Goal: Check status: Check status

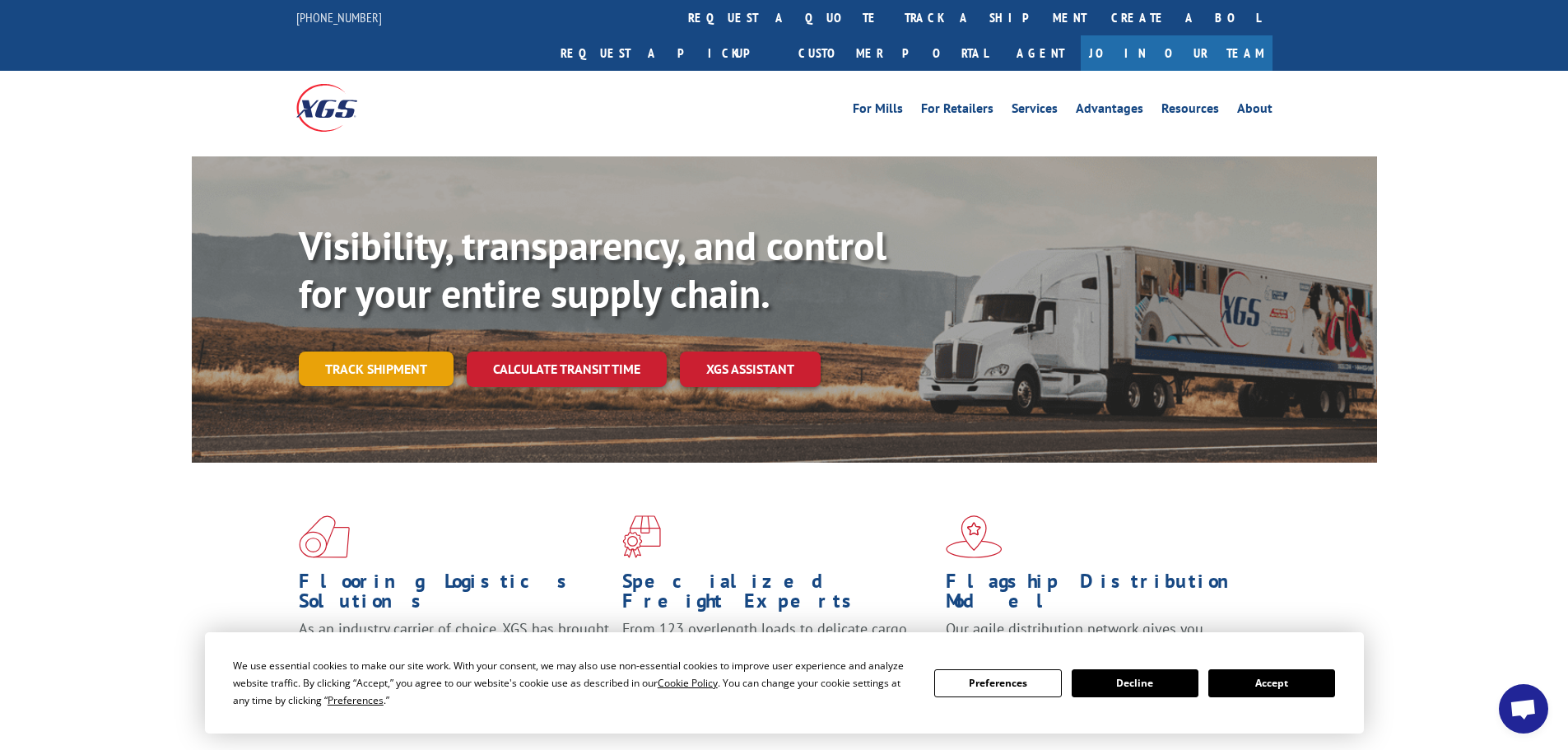
click at [409, 351] on link "Track shipment" at bounding box center [376, 368] width 155 height 34
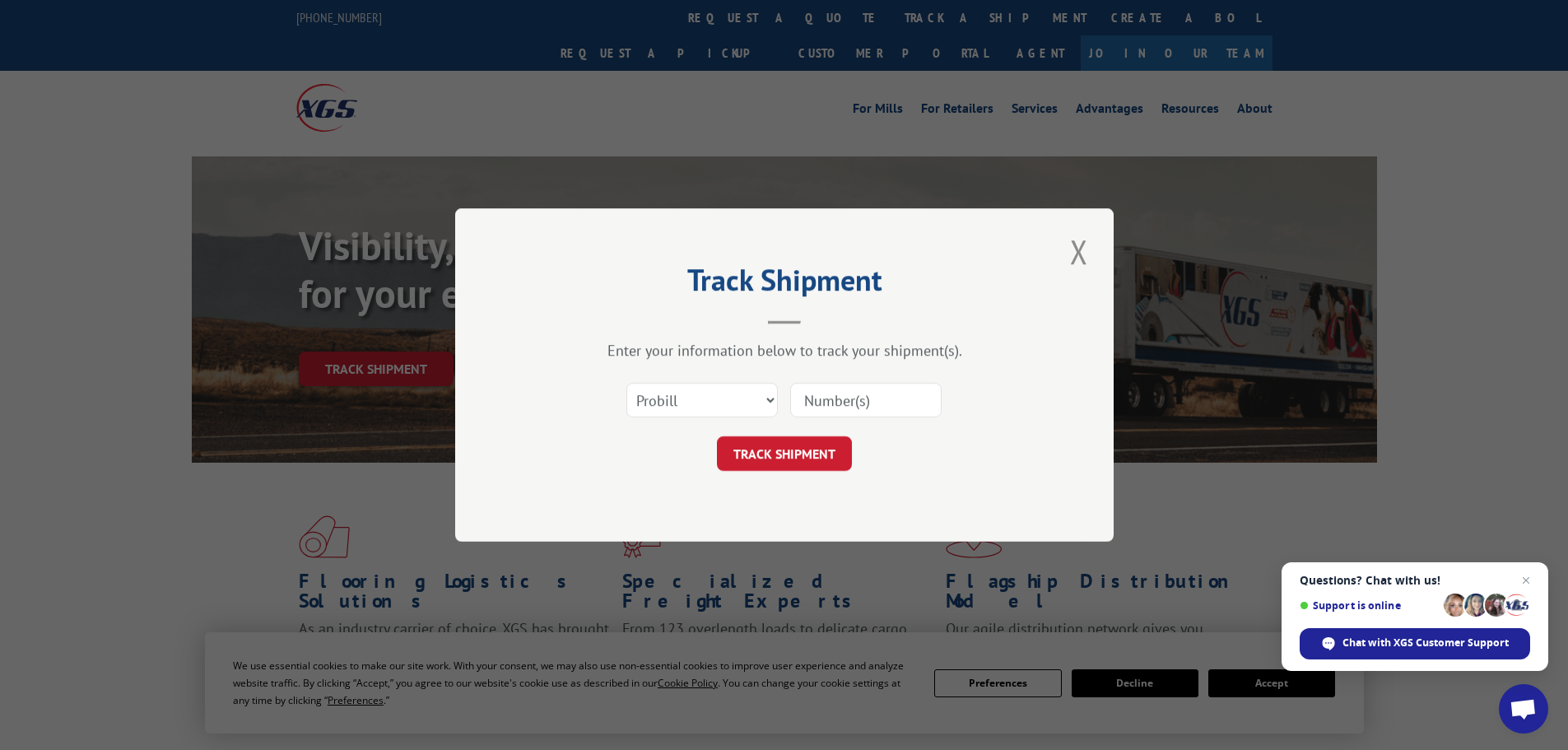
click at [838, 406] on input at bounding box center [866, 400] width 152 height 34
paste input "08052025"
type input "08052025"
click at [821, 440] on button "TRACK SHIPMENT" at bounding box center [784, 453] width 135 height 34
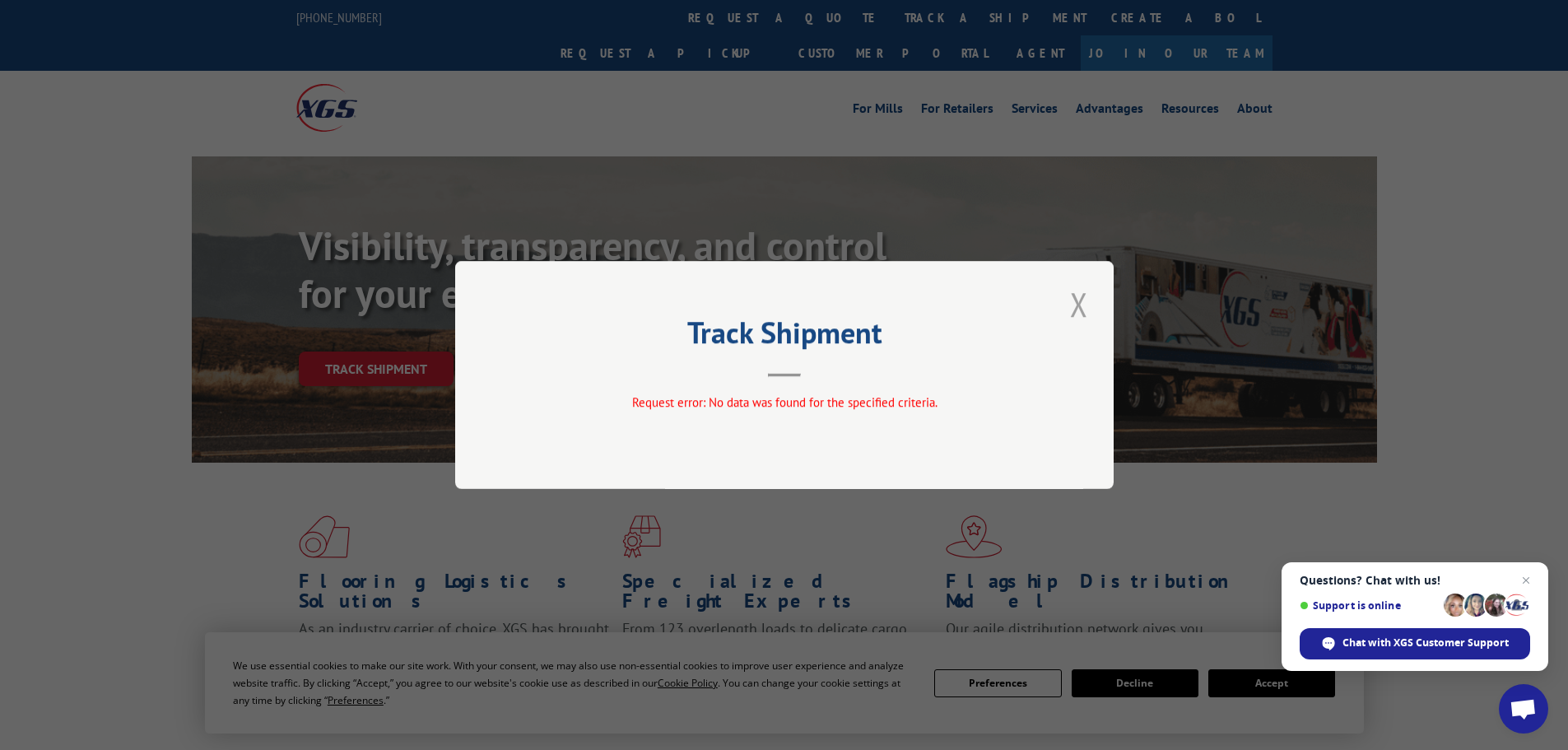
click at [1079, 301] on button "Close modal" at bounding box center [1079, 304] width 28 height 45
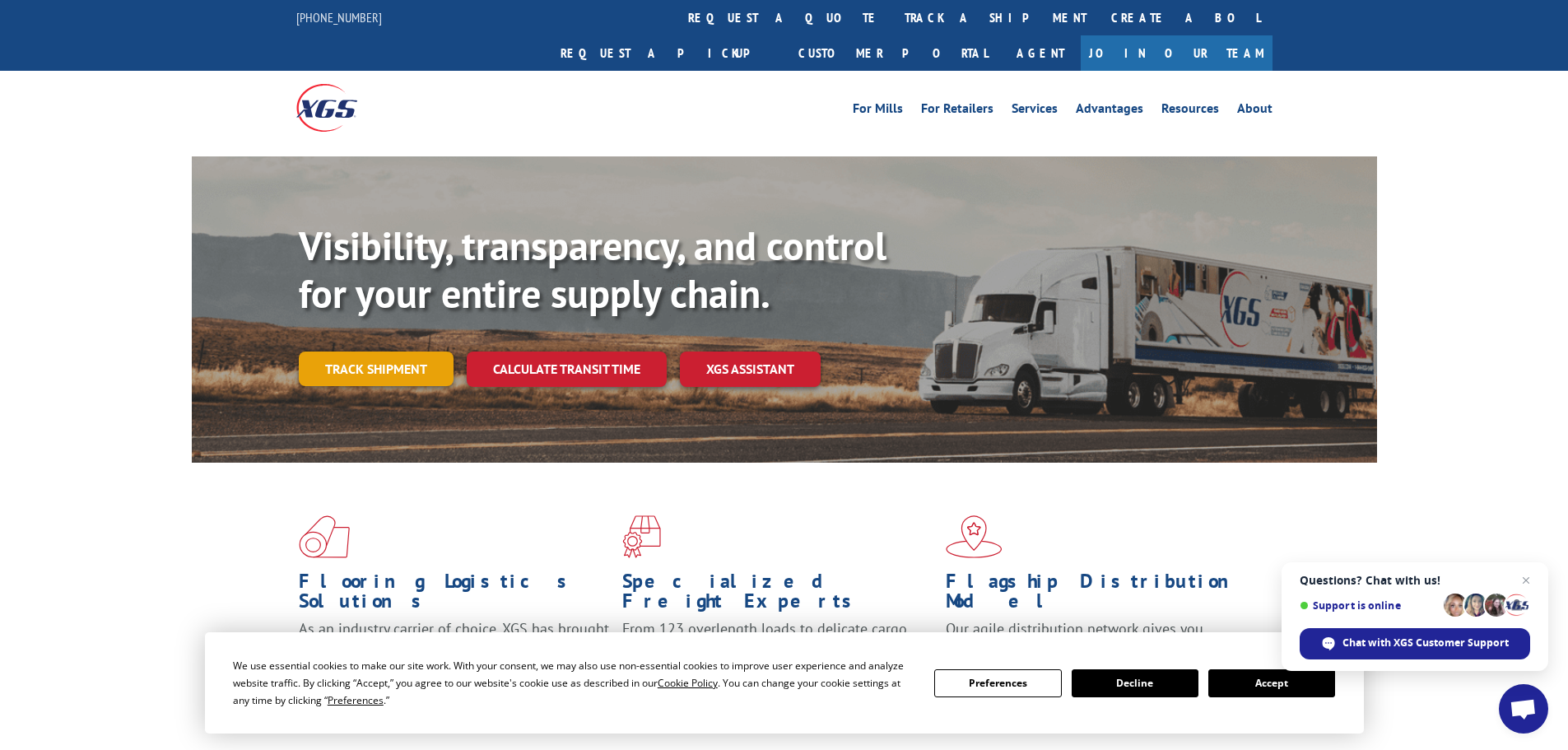
click at [438, 351] on link "Track shipment" at bounding box center [376, 368] width 155 height 34
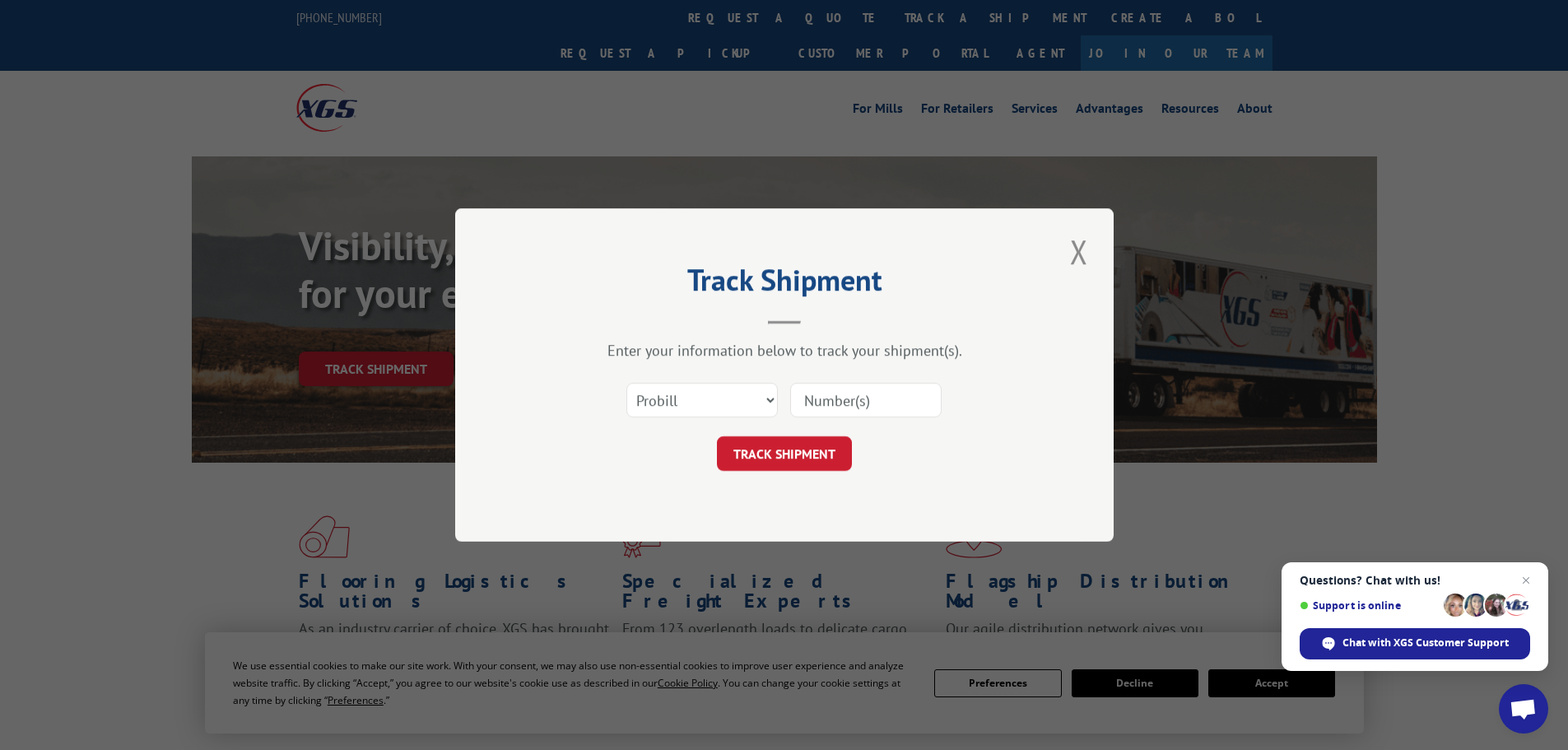
click at [667, 371] on div "Enter your information below to track your shipment(s). Select category... Prob…" at bounding box center [784, 406] width 494 height 130
click at [678, 390] on select "Select category... Probill BOL PO" at bounding box center [701, 400] width 152 height 34
select select "po"
click at [626, 383] on select "Select category... Probill BOL PO" at bounding box center [701, 400] width 152 height 34
click at [834, 406] on input at bounding box center [866, 400] width 152 height 34
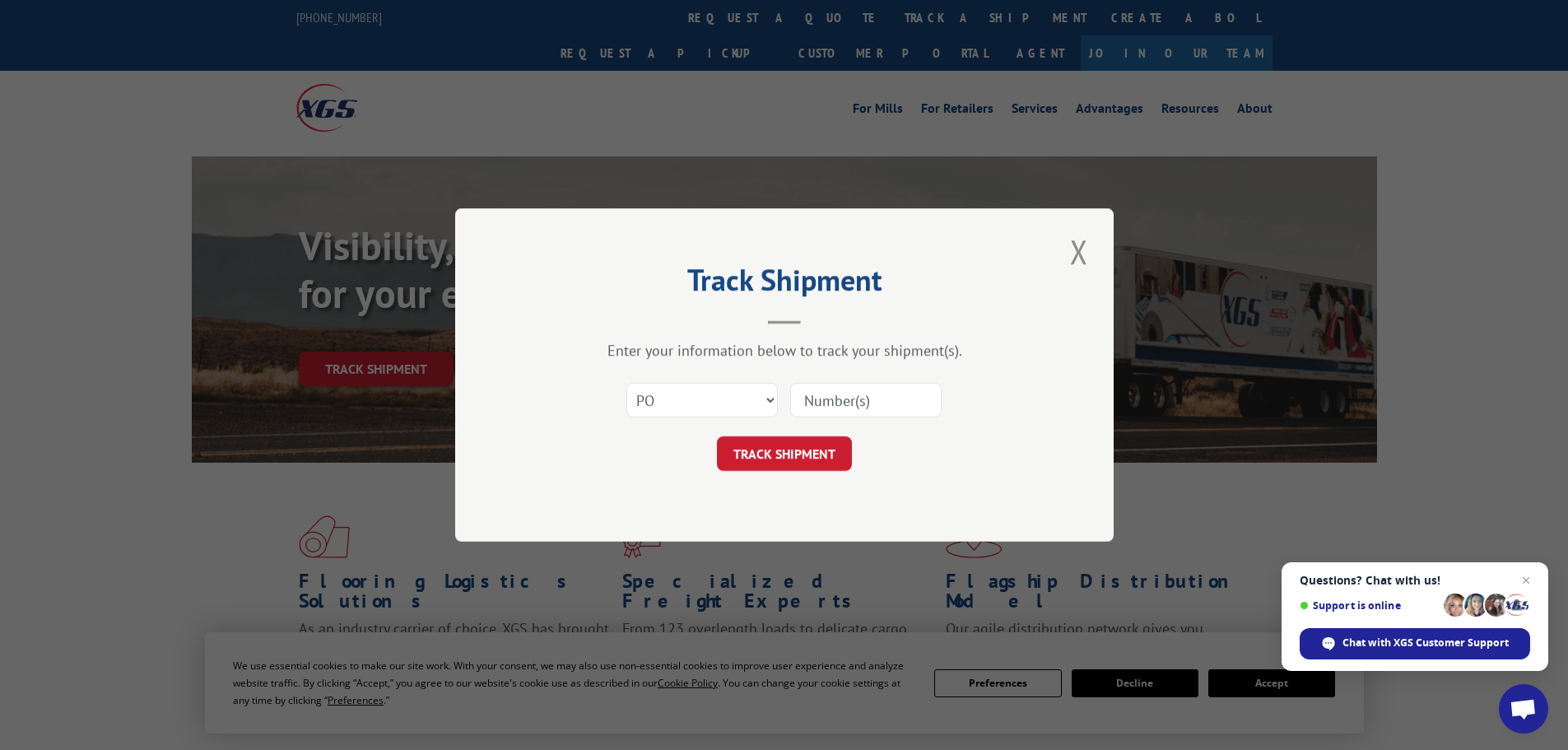
paste input "22557725"
type input "22557725"
click at [812, 451] on button "TRACK SHIPMENT" at bounding box center [784, 453] width 135 height 34
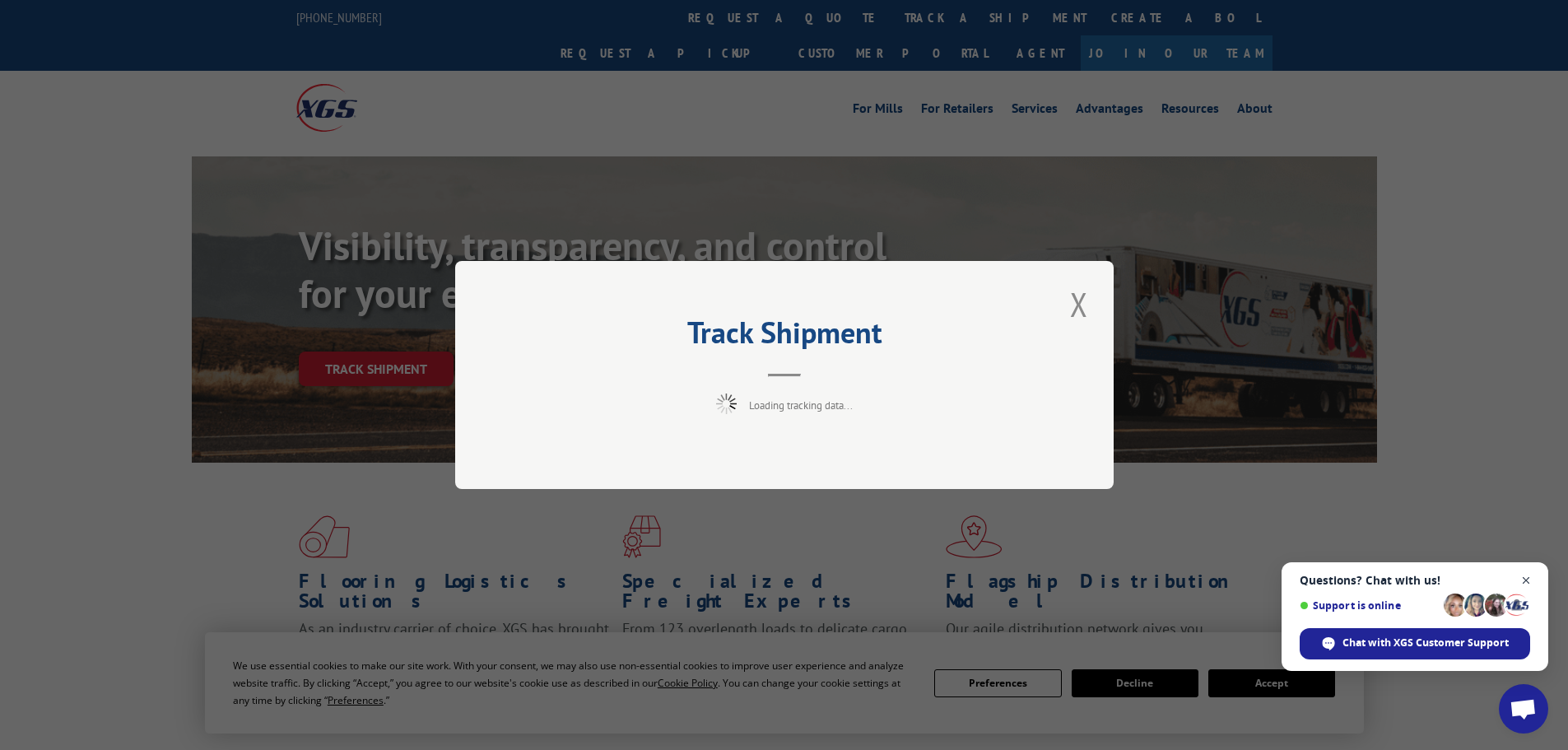
click at [1529, 581] on span "Open chat" at bounding box center [1526, 581] width 21 height 21
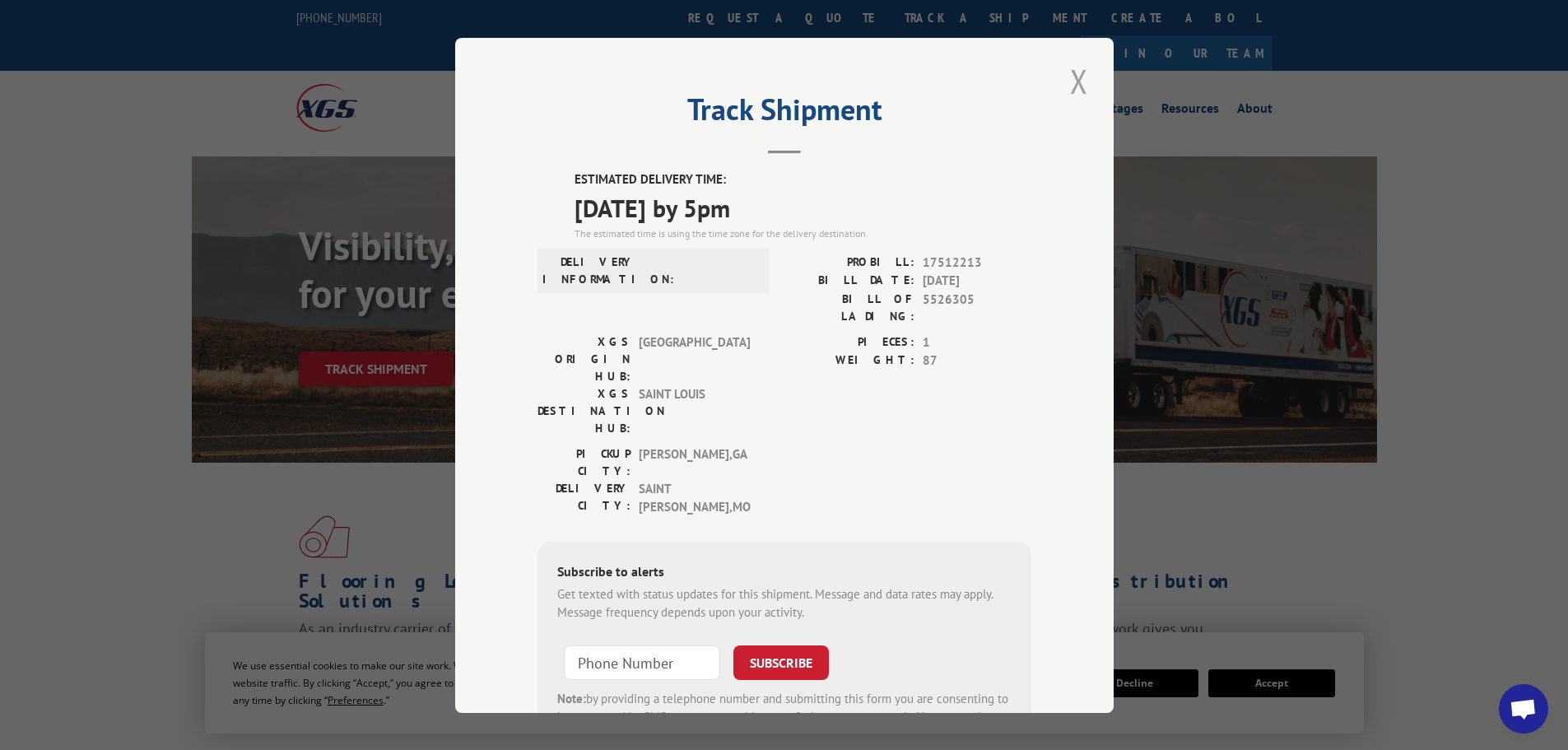
click at [1081, 81] on button "Close modal" at bounding box center [1079, 81] width 28 height 45
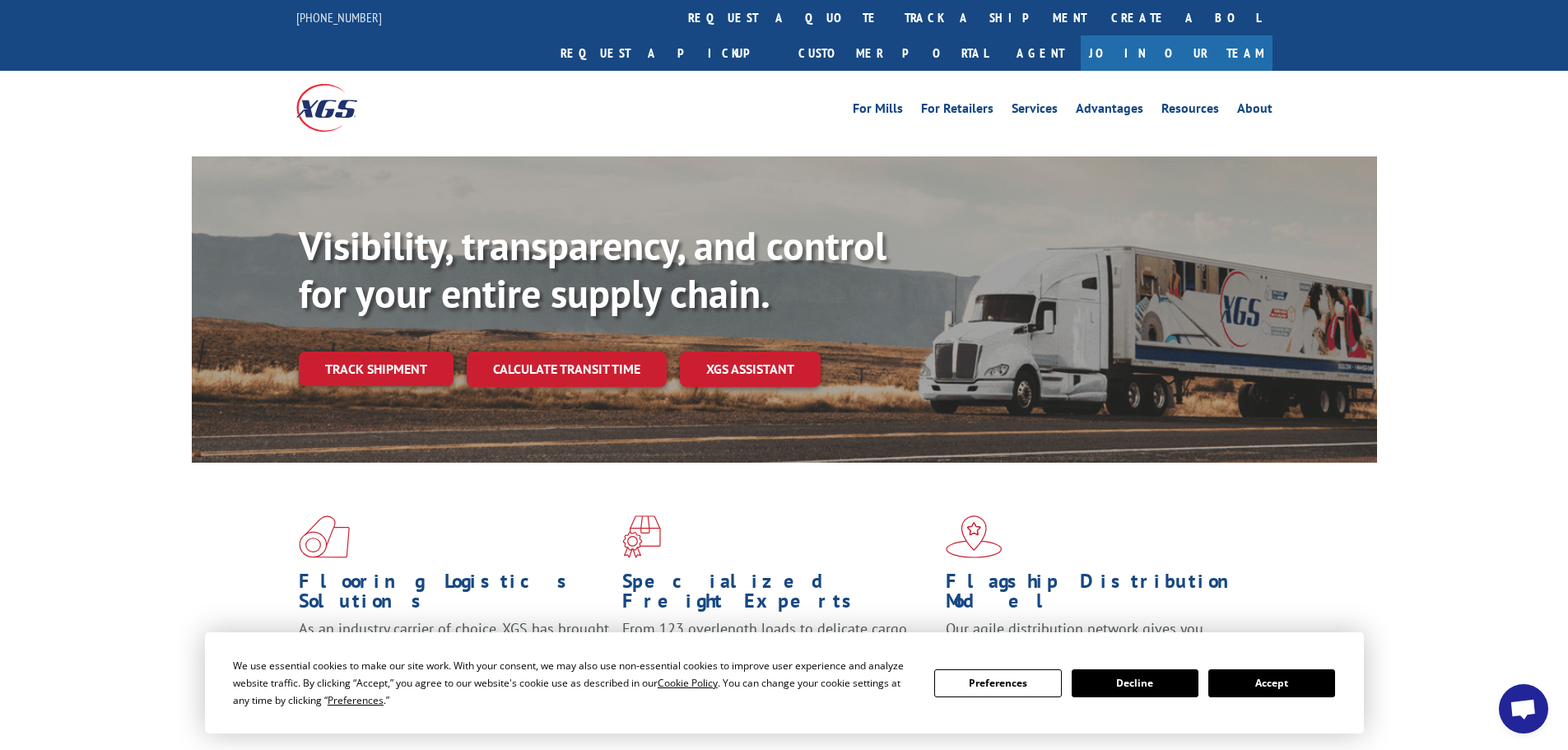
click at [1017, 696] on button "Preferences" at bounding box center [997, 682] width 127 height 28
